Goal: Transaction & Acquisition: Purchase product/service

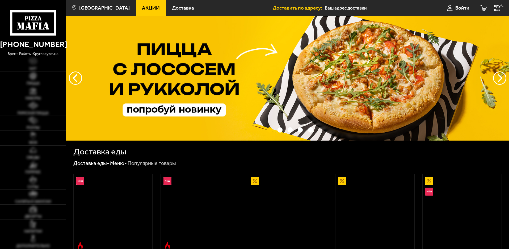
type input "[STREET_ADDRESS]"
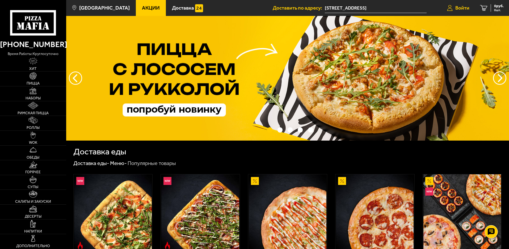
click at [458, 7] on span "Войти" at bounding box center [462, 7] width 14 height 5
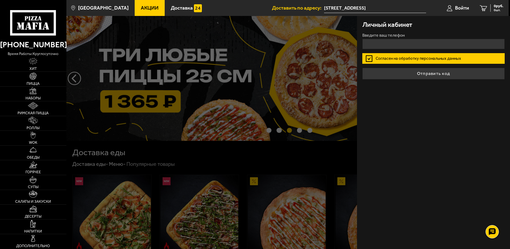
click at [141, 9] on span "Акции" at bounding box center [150, 7] width 18 height 5
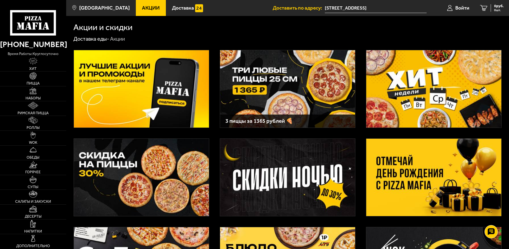
click at [403, 165] on img at bounding box center [433, 177] width 135 height 77
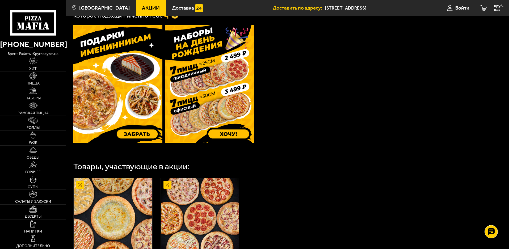
scroll to position [152, 0]
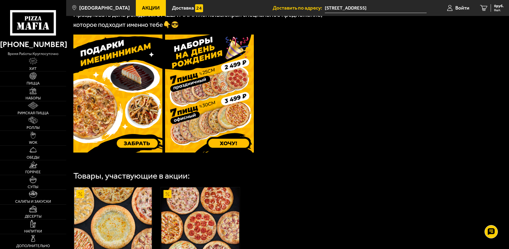
click at [142, 8] on span "Акции" at bounding box center [151, 7] width 18 height 5
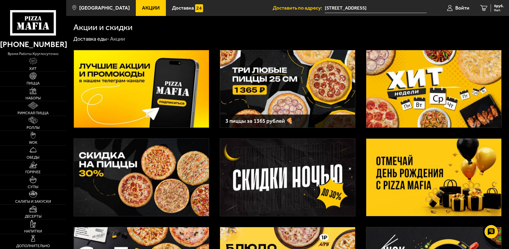
click at [288, 89] on img at bounding box center [287, 88] width 135 height 77
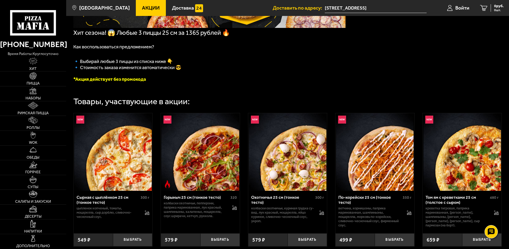
scroll to position [133, 0]
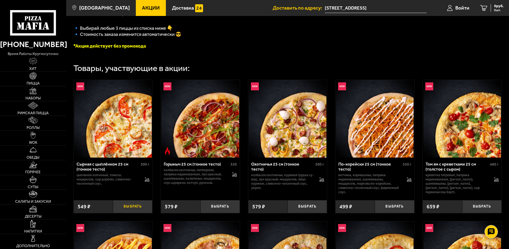
click at [138, 211] on button "Выбрать" at bounding box center [132, 206] width 39 height 13
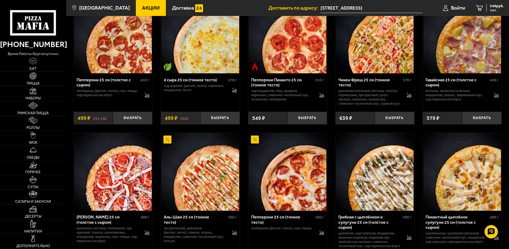
scroll to position [771, 0]
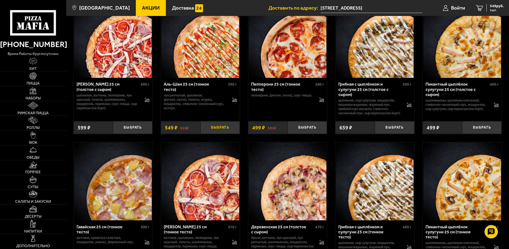
click at [217, 134] on button "Выбрать" at bounding box center [219, 127] width 39 height 13
click at [232, 134] on button "+" at bounding box center [232, 127] width 13 height 13
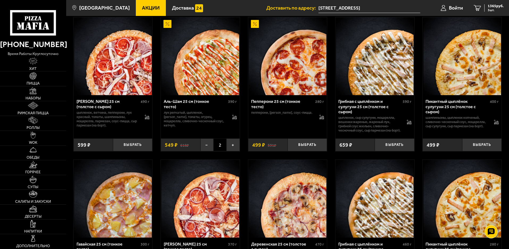
scroll to position [744, 0]
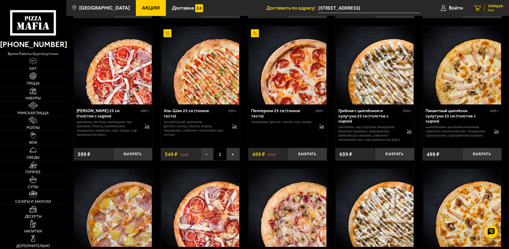
click at [491, 7] on span "1365 руб." at bounding box center [496, 6] width 16 height 4
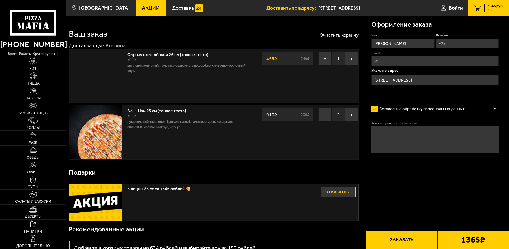
type input "[STREET_ADDRESS]"
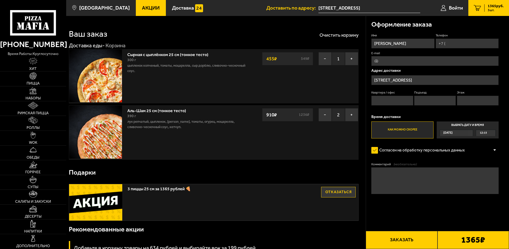
click at [454, 42] on input "Телефон" at bounding box center [466, 44] width 63 height 10
type input "[PHONE_NUMBER]"
click at [405, 98] on input "Квартира / офис" at bounding box center [392, 101] width 42 height 10
type input "392"
click at [421, 102] on input "Подъезд" at bounding box center [435, 101] width 42 height 10
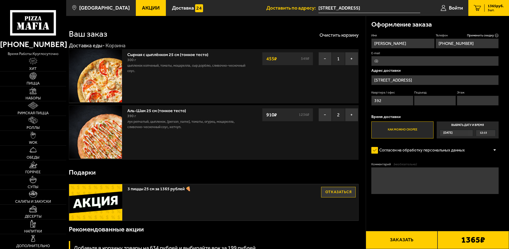
type input "5"
click at [470, 100] on input "Этаж" at bounding box center [478, 101] width 42 height 10
type input "16"
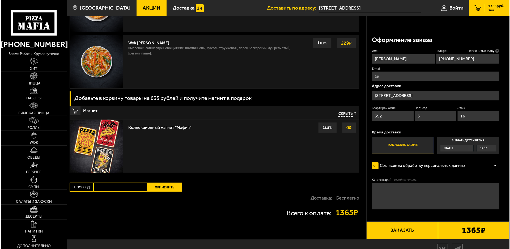
scroll to position [540, 0]
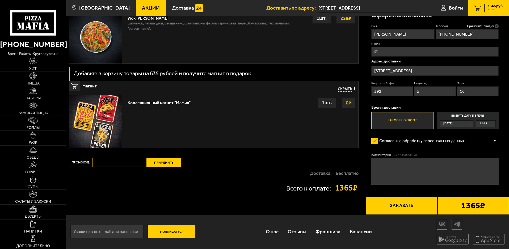
click at [405, 207] on button "Заказать" at bounding box center [401, 206] width 71 height 18
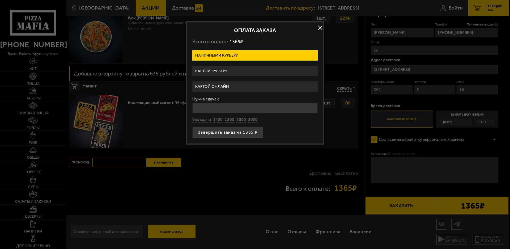
click at [222, 70] on label "Картой курьеру" at bounding box center [254, 71] width 125 height 10
click at [0, 0] on input "Картой курьеру" at bounding box center [0, 0] width 0 height 0
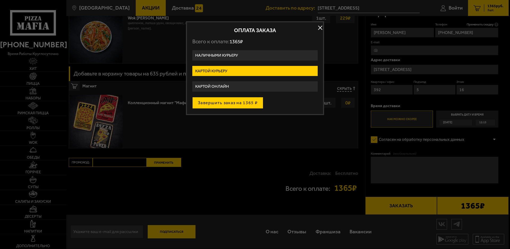
click at [230, 103] on button "Завершить заказ на 1365 ₽" at bounding box center [227, 103] width 71 height 12
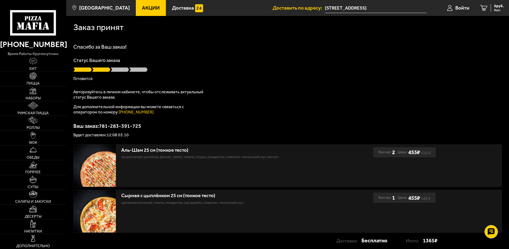
drag, startPoint x: 314, startPoint y: 94, endPoint x: 303, endPoint y: 101, distance: 13.4
click at [303, 101] on div "Спасибо за Ваш заказ! Статус Вашего заказа [PERSON_NAME] Авторизуйтесь в личном…" at bounding box center [287, 90] width 428 height 93
drag, startPoint x: 205, startPoint y: 78, endPoint x: 102, endPoint y: 89, distance: 103.7
click at [206, 84] on div "Спасибо за Ваш заказ! Статус Вашего заказа В пути Авторизуйтесь в личном кабине…" at bounding box center [287, 90] width 428 height 93
